Goal: Browse casually: Explore the website without a specific task or goal

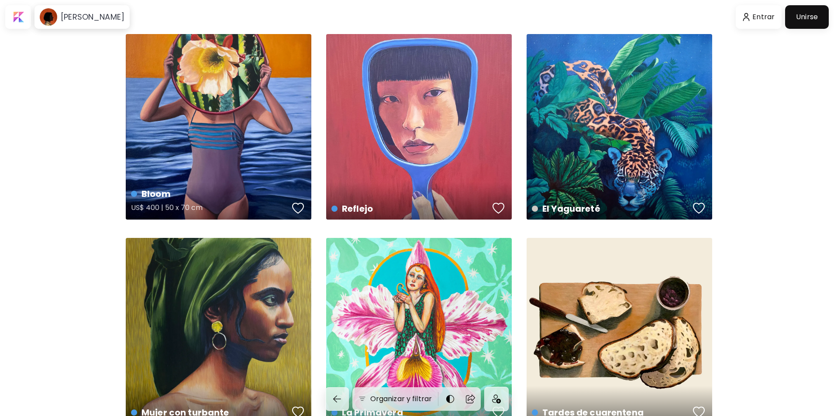
click at [189, 121] on div "Bloom US$ 400 | 50 x 70 cm" at bounding box center [218, 126] width 185 height 185
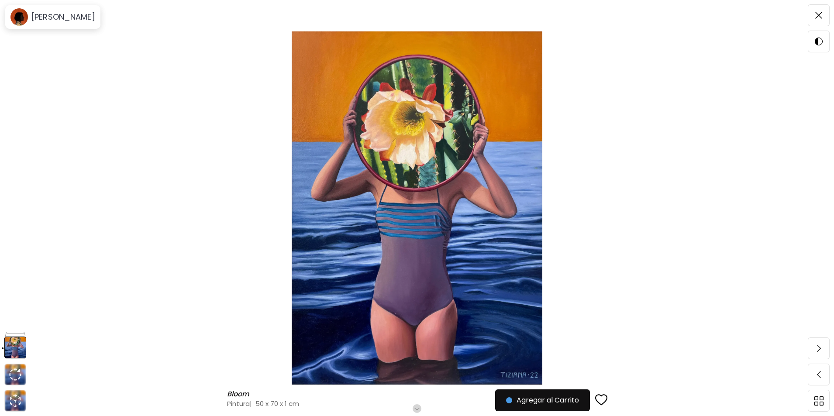
click at [151, 145] on img at bounding box center [417, 207] width 760 height 353
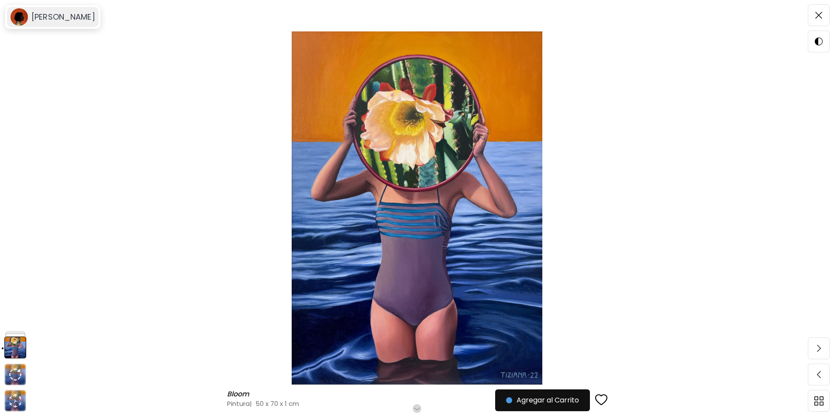
click at [37, 16] on h6 "[PERSON_NAME]" at bounding box center [63, 17] width 64 height 10
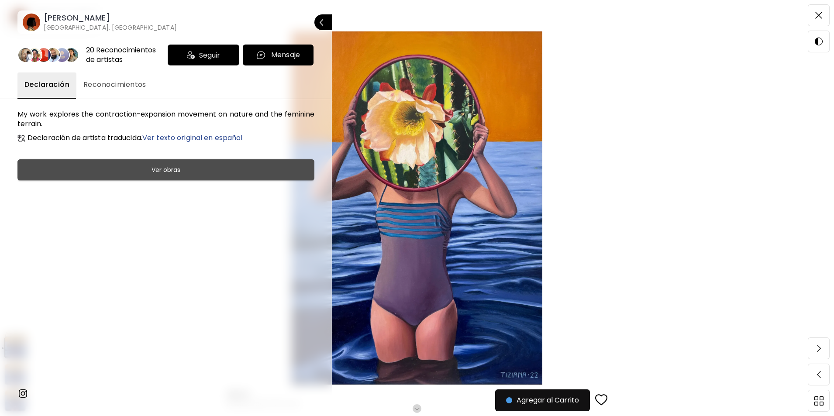
click at [257, 168] on span "Ver obras" at bounding box center [165, 170] width 275 height 10
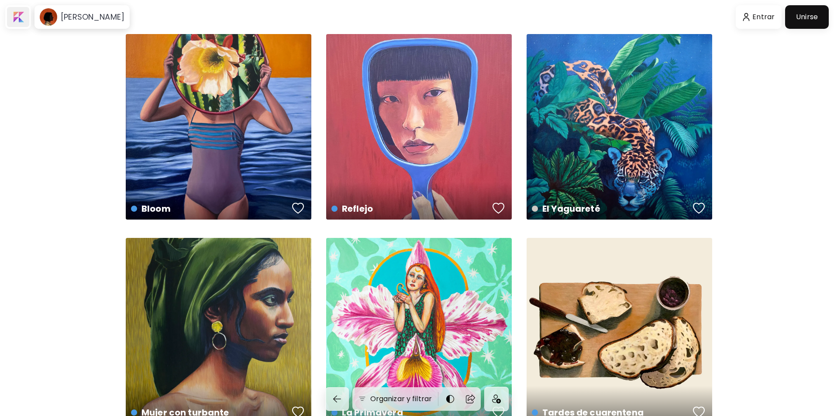
click at [13, 16] on div at bounding box center [18, 17] width 22 height 20
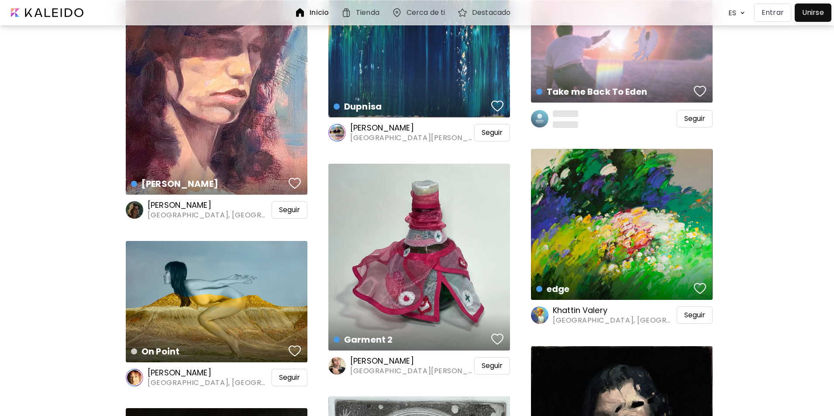
click at [292, 16] on div "Inicio" at bounding box center [313, 12] width 46 height 21
click at [69, 13] on div at bounding box center [46, 12] width 84 height 17
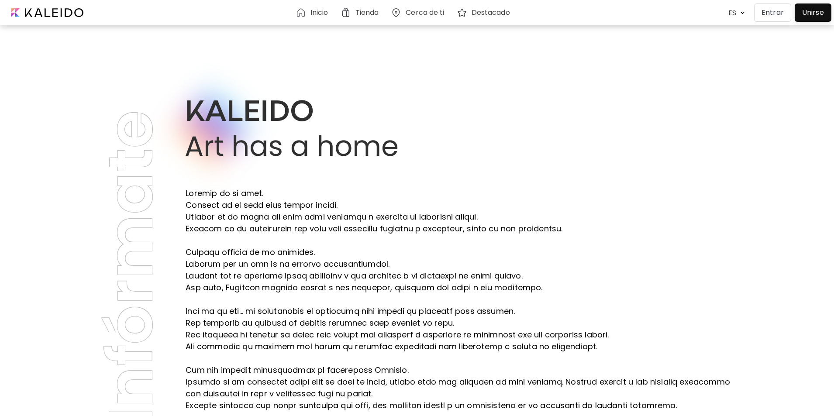
click at [311, 18] on div "Inicio" at bounding box center [313, 12] width 45 height 21
click at [305, 13] on div "Inicio" at bounding box center [313, 12] width 36 height 10
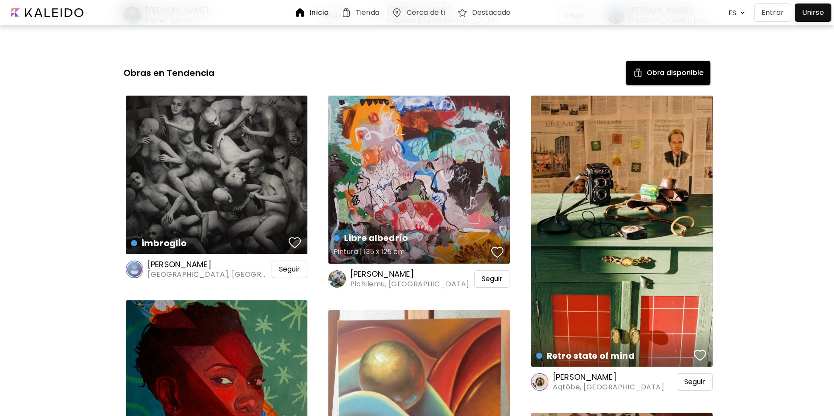
click at [378, 171] on div "Libre albedrío Pintura | 135 x 125 cm" at bounding box center [419, 180] width 182 height 168
